Goal: Task Accomplishment & Management: Manage account settings

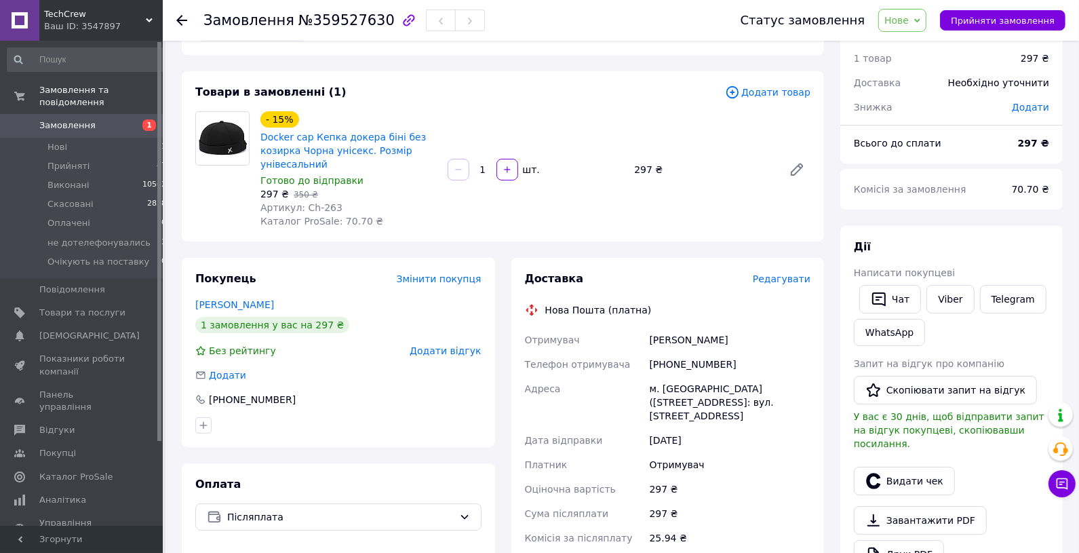
scroll to position [45, 0]
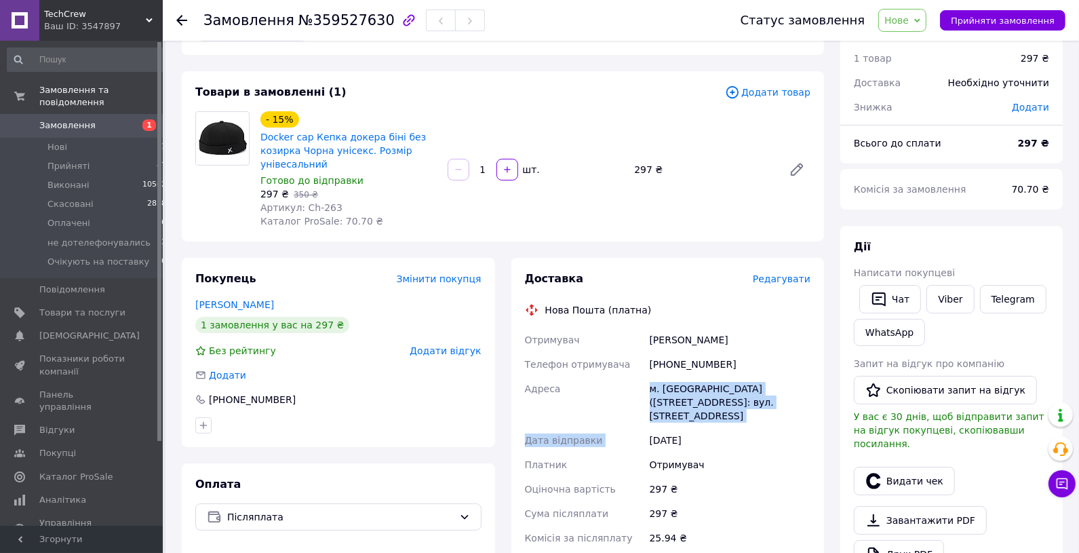
drag, startPoint x: 684, startPoint y: 400, endPoint x: 807, endPoint y: 432, distance: 127.5
click at [807, 432] on div "Отримувач [PERSON_NAME] Телефон отримувача [PHONE_NUMBER] Адреса м. [GEOGRAPHIC…" at bounding box center [668, 458] width 292 height 261
click at [780, 421] on div "м. [GEOGRAPHIC_DATA] ([STREET_ADDRESS]: вул. [STREET_ADDRESS]" at bounding box center [730, 403] width 166 height 52
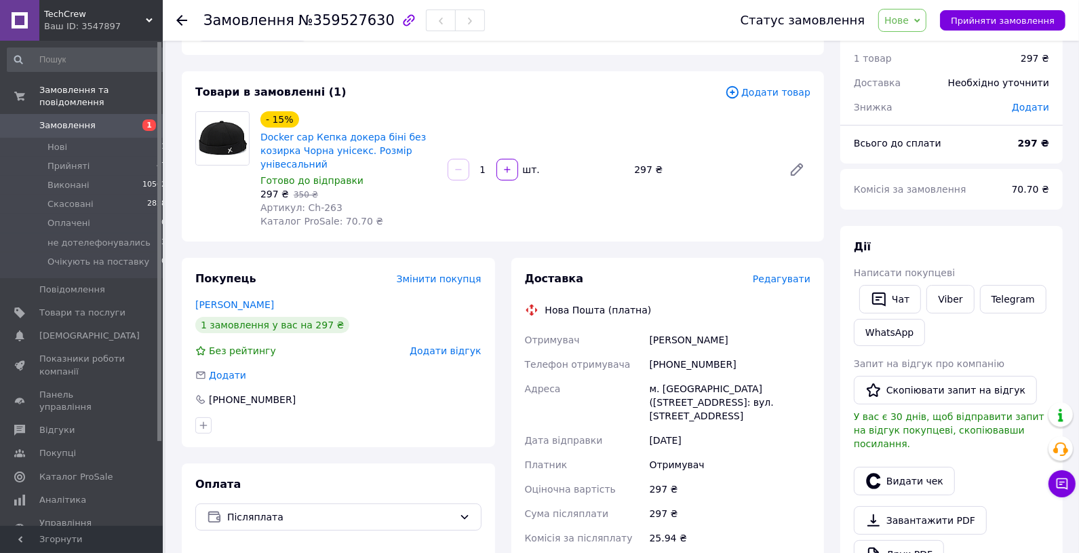
drag, startPoint x: 738, startPoint y: 419, endPoint x: 644, endPoint y: 389, distance: 98.5
click at [644, 389] on div "Отримувач [PERSON_NAME] Телефон отримувача [PHONE_NUMBER] Адреса м. [GEOGRAPHIC…" at bounding box center [668, 458] width 292 height 261
click at [650, 394] on div "м. [GEOGRAPHIC_DATA] ([STREET_ADDRESS]: вул. [STREET_ADDRESS]" at bounding box center [730, 403] width 166 height 52
drag, startPoint x: 661, startPoint y: 392, endPoint x: 745, endPoint y: 418, distance: 88.0
click at [745, 417] on div "Отримувач [PERSON_NAME] Телефон отримувача [PHONE_NUMBER] Адреса м. [GEOGRAPHIC…" at bounding box center [668, 458] width 292 height 261
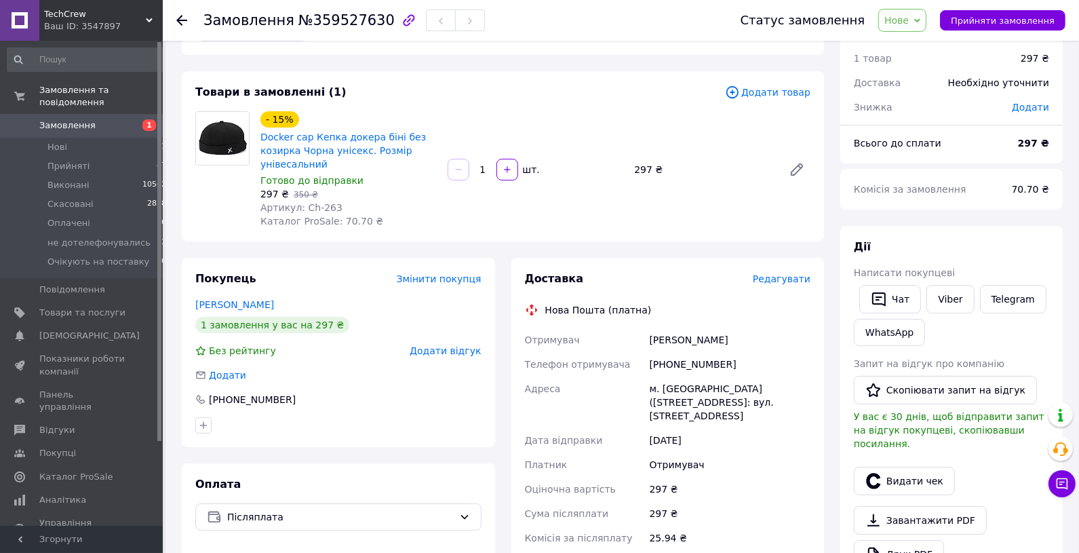
click at [745, 420] on div "м. [GEOGRAPHIC_DATA] ([STREET_ADDRESS]: вул. [STREET_ADDRESS]" at bounding box center [730, 403] width 166 height 52
drag, startPoint x: 719, startPoint y: 411, endPoint x: 651, endPoint y: 383, distance: 74.0
click at [651, 383] on div "м. [GEOGRAPHIC_DATA] ([STREET_ADDRESS]: вул. [STREET_ADDRESS]" at bounding box center [730, 403] width 166 height 52
click at [771, 421] on div "м. [GEOGRAPHIC_DATA] ([STREET_ADDRESS]: вул. [STREET_ADDRESS]" at bounding box center [730, 403] width 166 height 52
drag, startPoint x: 747, startPoint y: 421, endPoint x: 641, endPoint y: 390, distance: 110.2
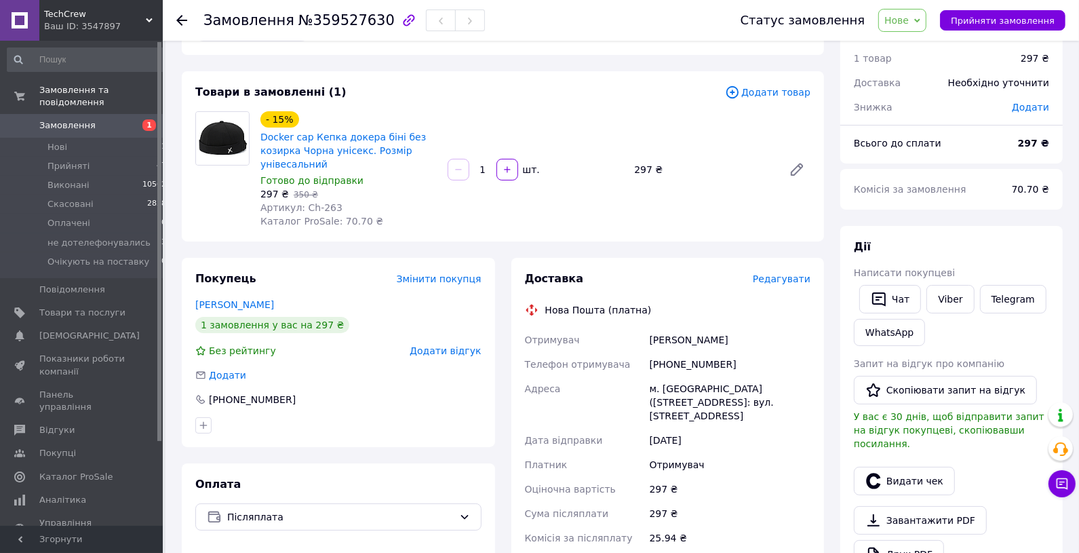
click at [641, 390] on div "Отримувач [PERSON_NAME] Телефон отримувача [PHONE_NUMBER] Адреса м. [GEOGRAPHIC…" at bounding box center [668, 458] width 292 height 261
drag, startPoint x: 784, startPoint y: 434, endPoint x: 775, endPoint y: 433, distance: 8.8
click at [783, 434] on div "[DATE]" at bounding box center [730, 440] width 166 height 24
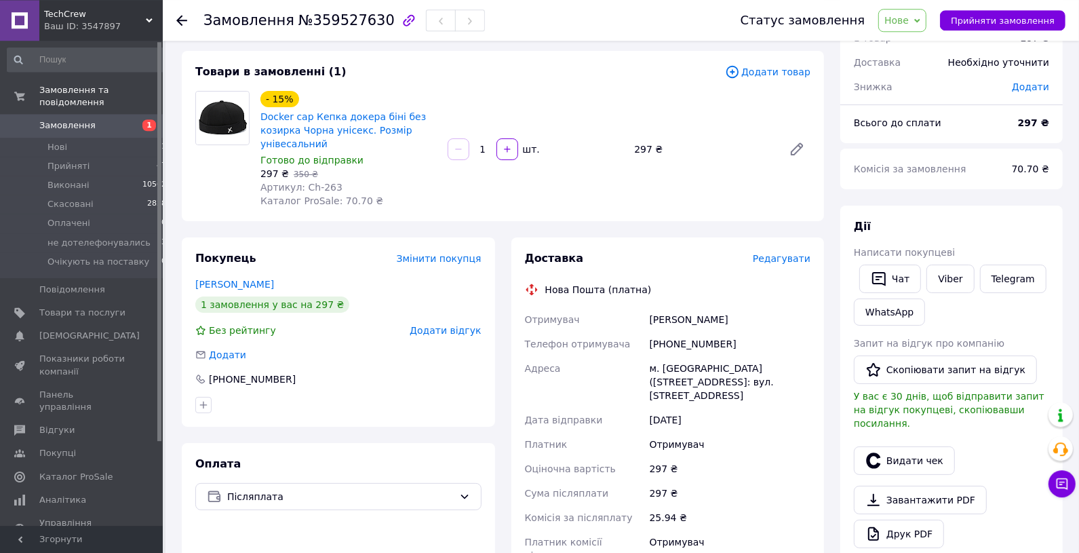
scroll to position [68, 0]
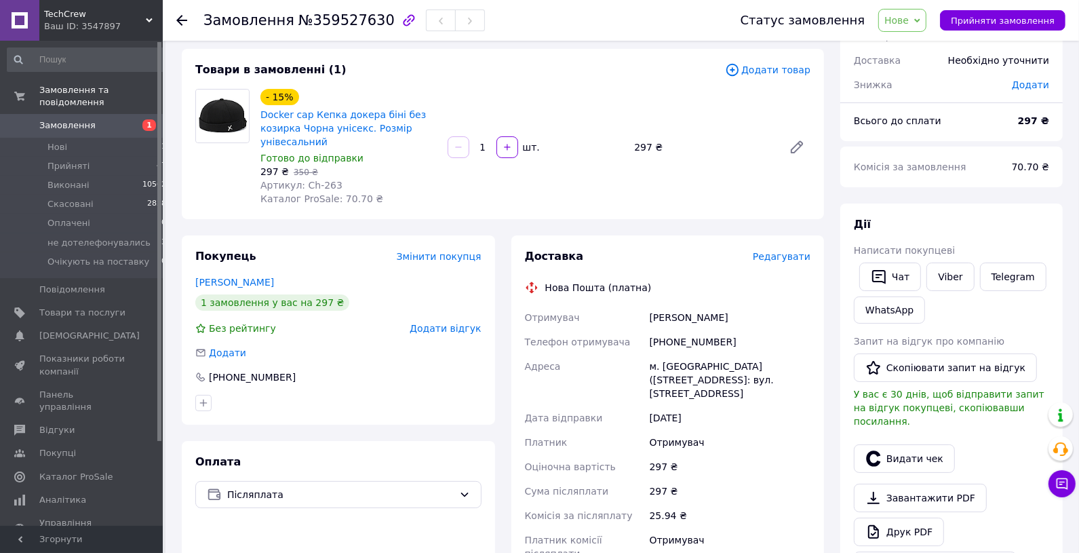
drag, startPoint x: 652, startPoint y: 369, endPoint x: 740, endPoint y: 394, distance: 91.5
click at [740, 394] on div "м. [GEOGRAPHIC_DATA] ([STREET_ADDRESS]: вул. [STREET_ADDRESS]" at bounding box center [730, 380] width 166 height 52
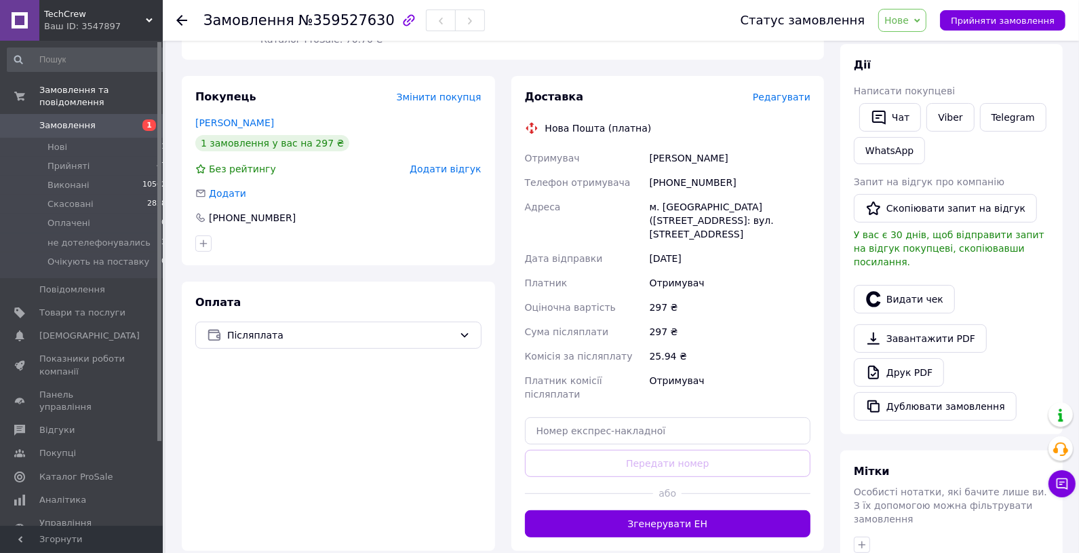
scroll to position [284, 0]
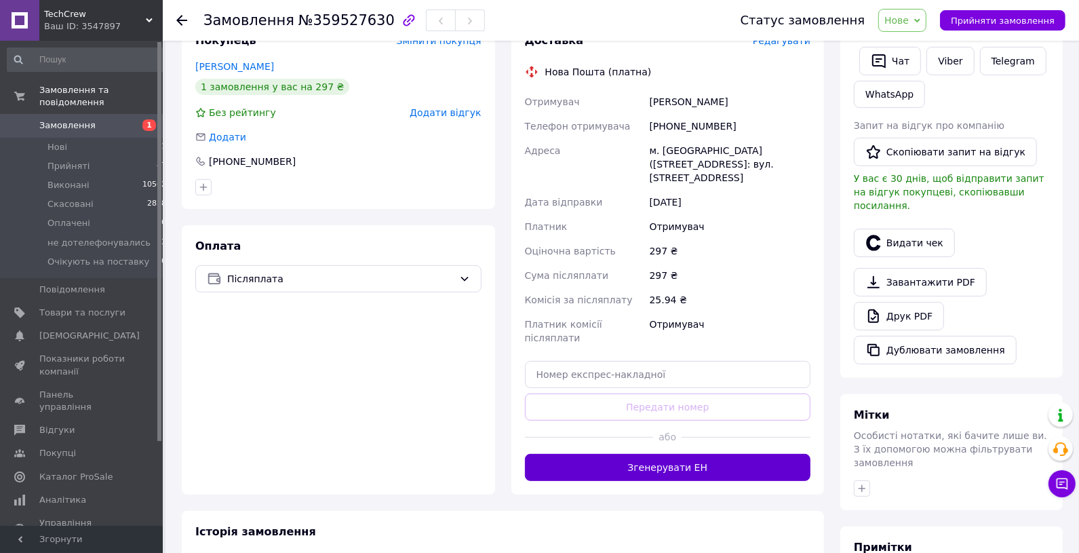
click at [697, 460] on button "Згенерувати ЕН" at bounding box center [668, 467] width 286 height 27
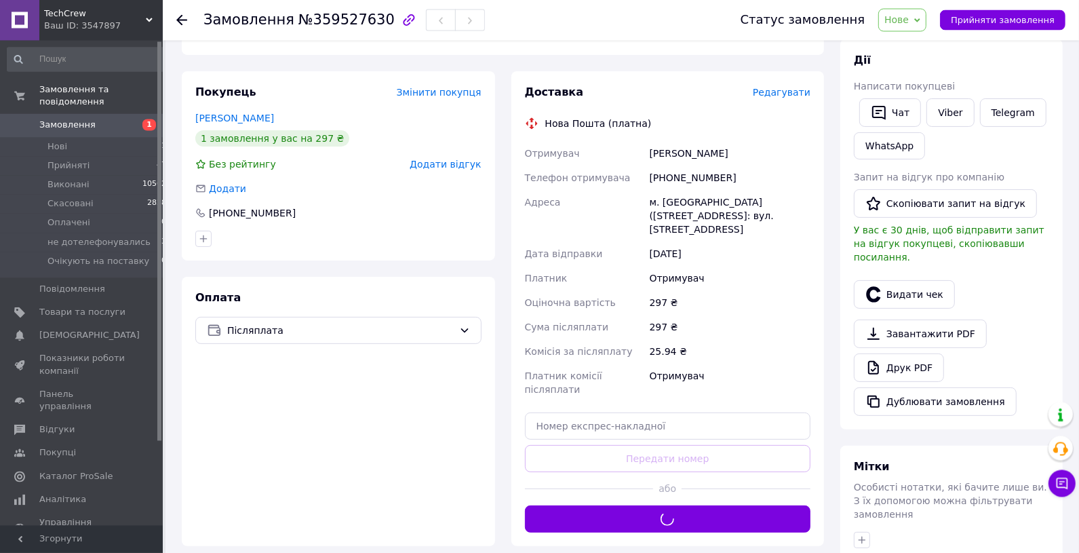
scroll to position [159, 0]
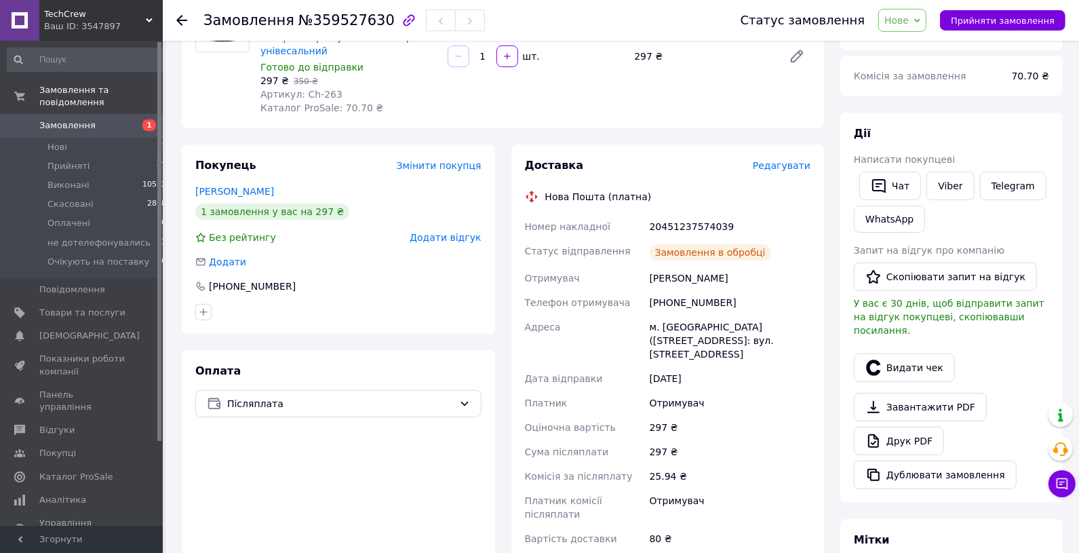
click at [695, 223] on div "20451237574039" at bounding box center [730, 226] width 166 height 24
copy div "20451237574039"
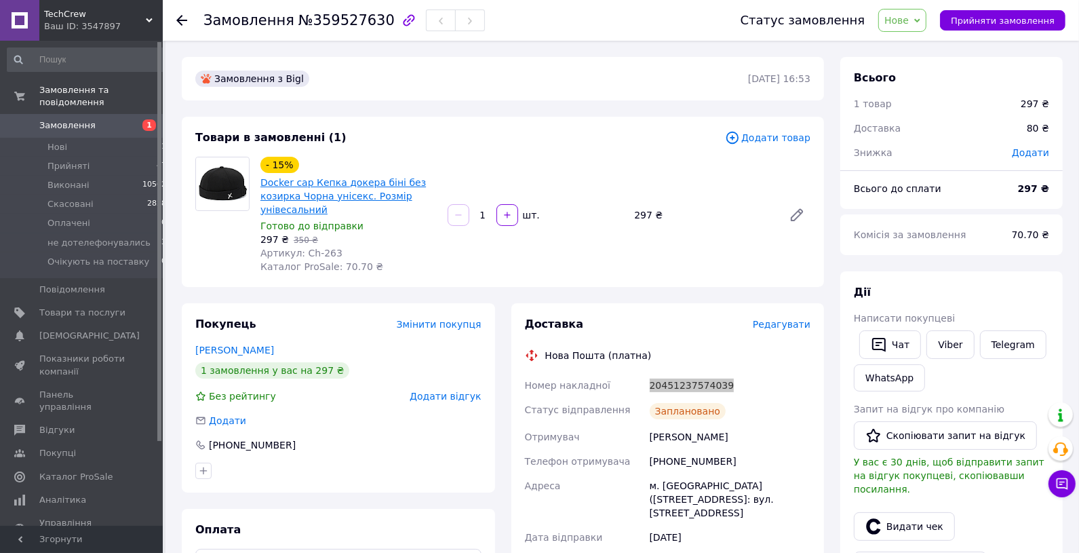
drag, startPoint x: 854, startPoint y: 544, endPoint x: 331, endPoint y: 180, distance: 636.9
click at [359, 22] on span "№359527630" at bounding box center [347, 20] width 96 height 16
copy span "359527630"
click at [678, 441] on div "[PERSON_NAME]" at bounding box center [730, 437] width 166 height 24
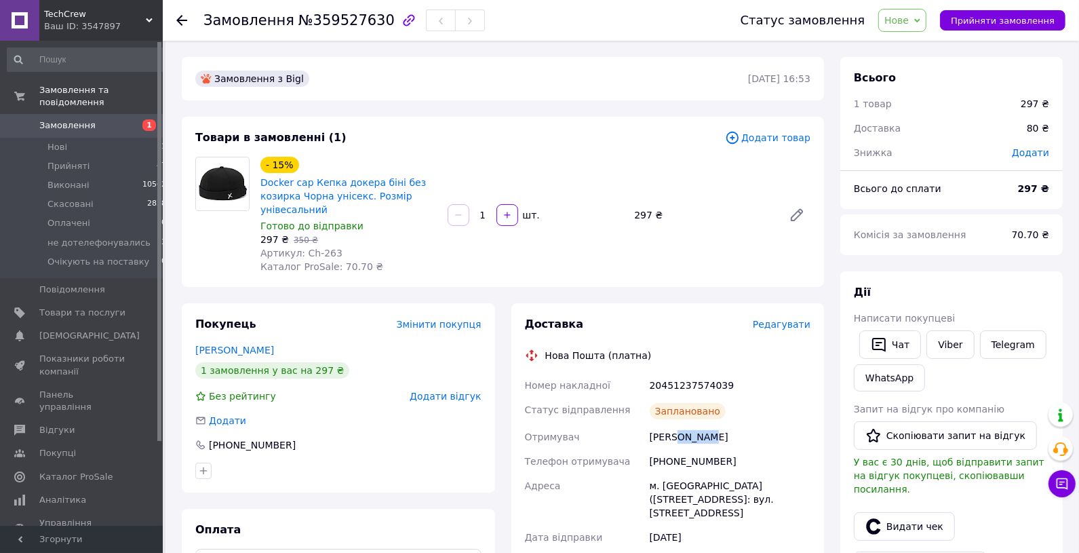
click at [678, 441] on div "[PERSON_NAME]" at bounding box center [730, 437] width 166 height 24
click at [683, 463] on div "[PHONE_NUMBER]" at bounding box center [730, 461] width 166 height 24
copy div "380689816621"
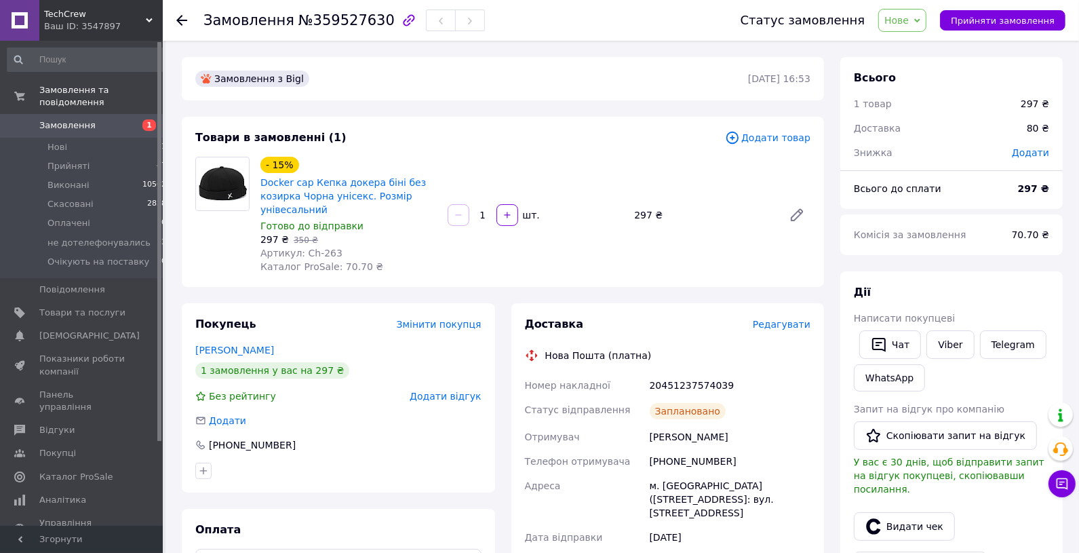
click at [676, 374] on div "20451237574039" at bounding box center [730, 385] width 166 height 24
copy div "20451237574039"
click at [905, 17] on span "Нове" at bounding box center [897, 20] width 24 height 11
click at [909, 46] on li "Прийнято" at bounding box center [937, 47] width 117 height 20
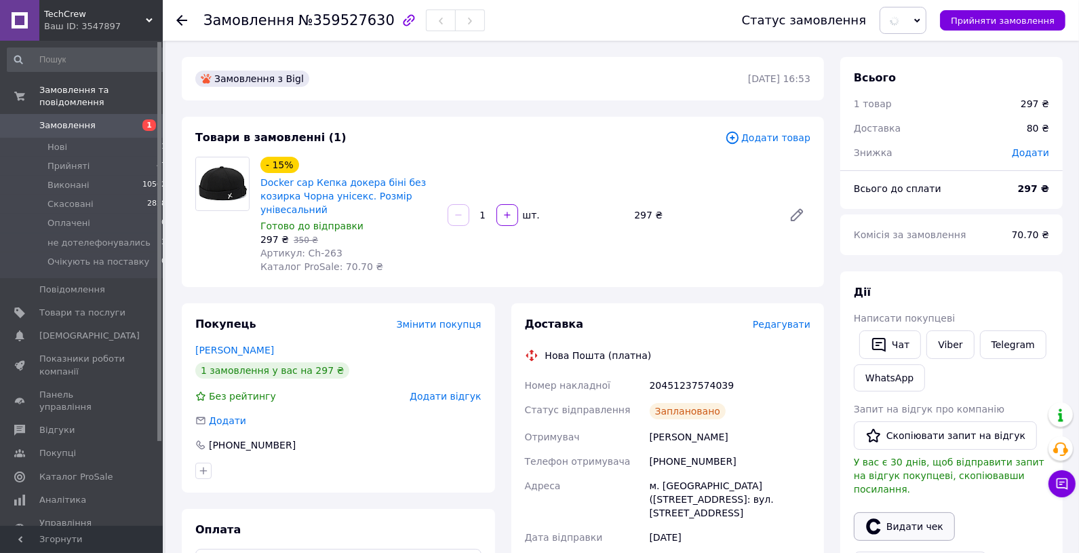
click at [904, 515] on button "Видати чек" at bounding box center [904, 526] width 101 height 28
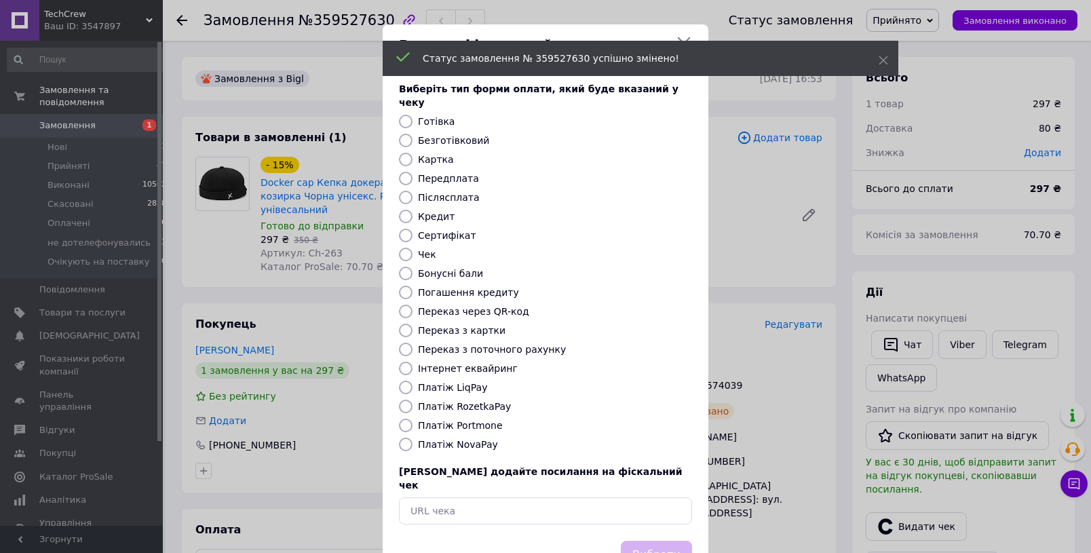
click at [399, 438] on input "Платіж NovaPay" at bounding box center [406, 445] width 14 height 14
radio input "true"
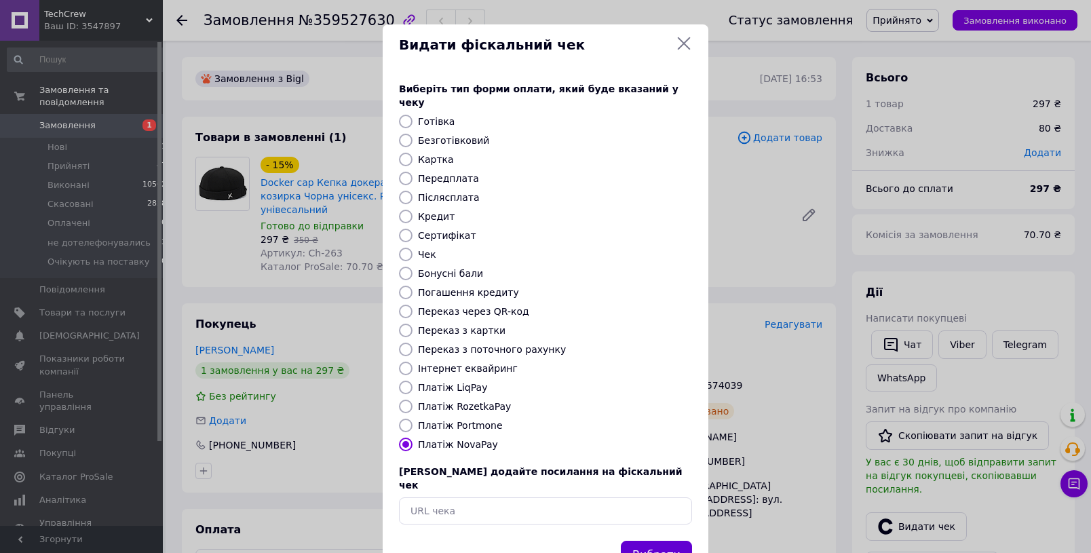
click at [638, 541] on button "Вибрати" at bounding box center [656, 555] width 71 height 29
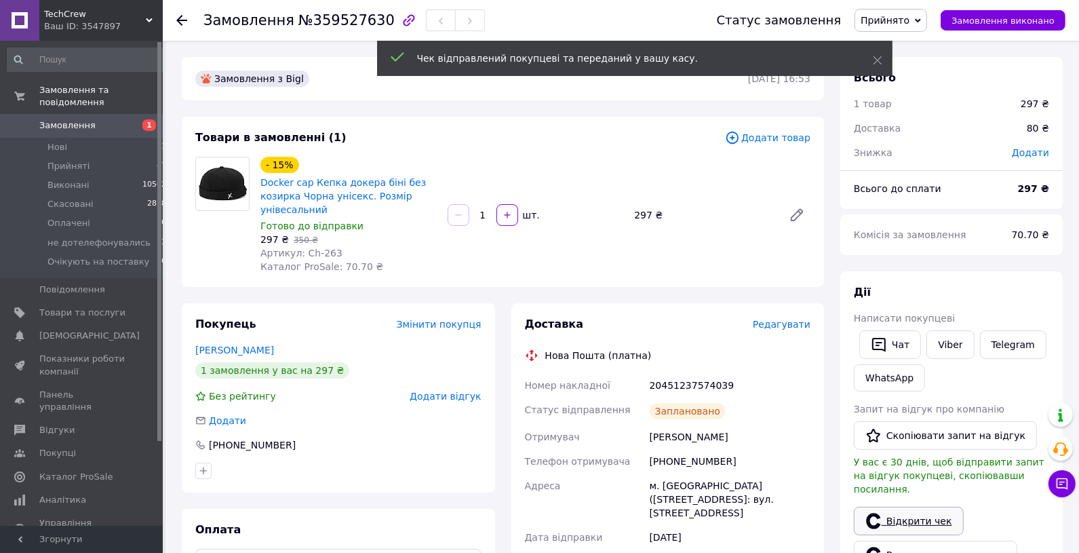
click at [913, 512] on link "Відкрити чек" at bounding box center [909, 521] width 110 height 28
